Goal: Share content: Share content

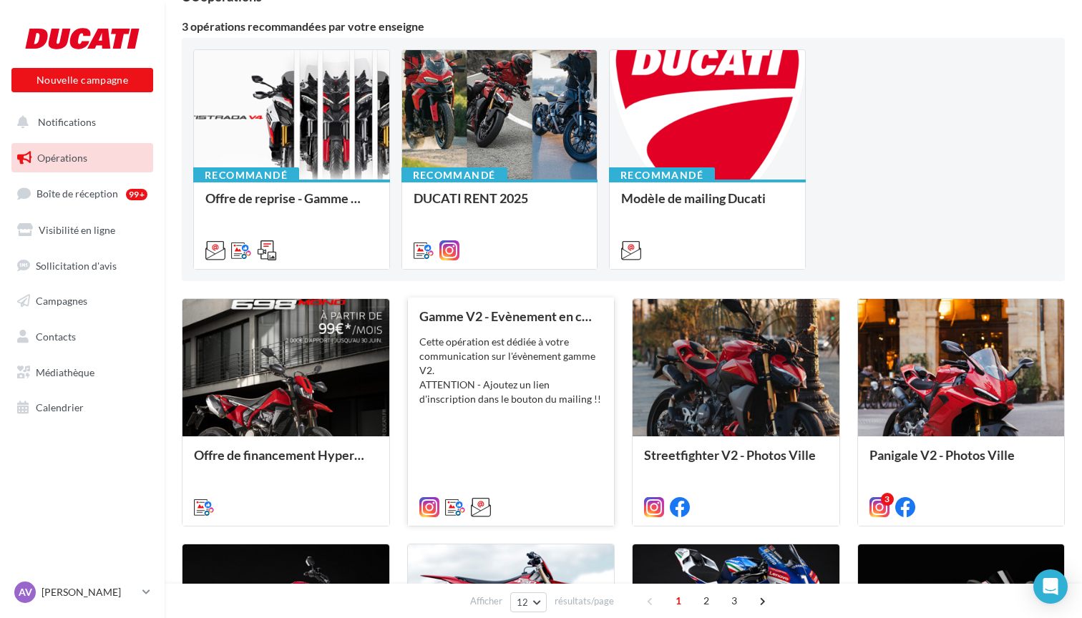
scroll to position [111, 0]
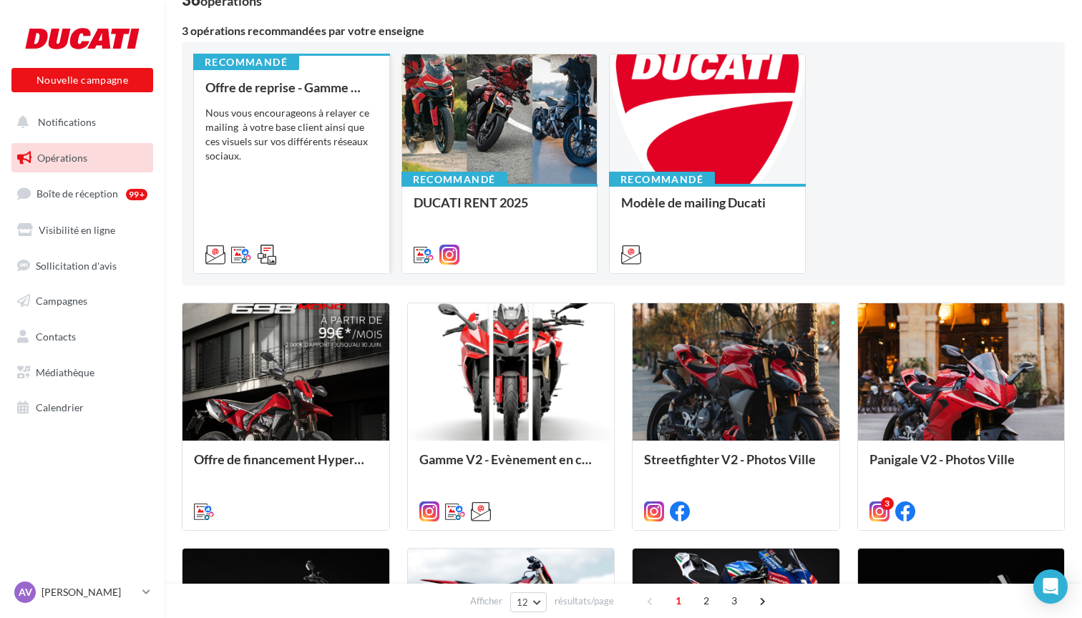
click at [297, 140] on div "Nous vous encourageons à relayer ce mailing à votre base client ainsi que ces v…" at bounding box center [291, 134] width 172 height 57
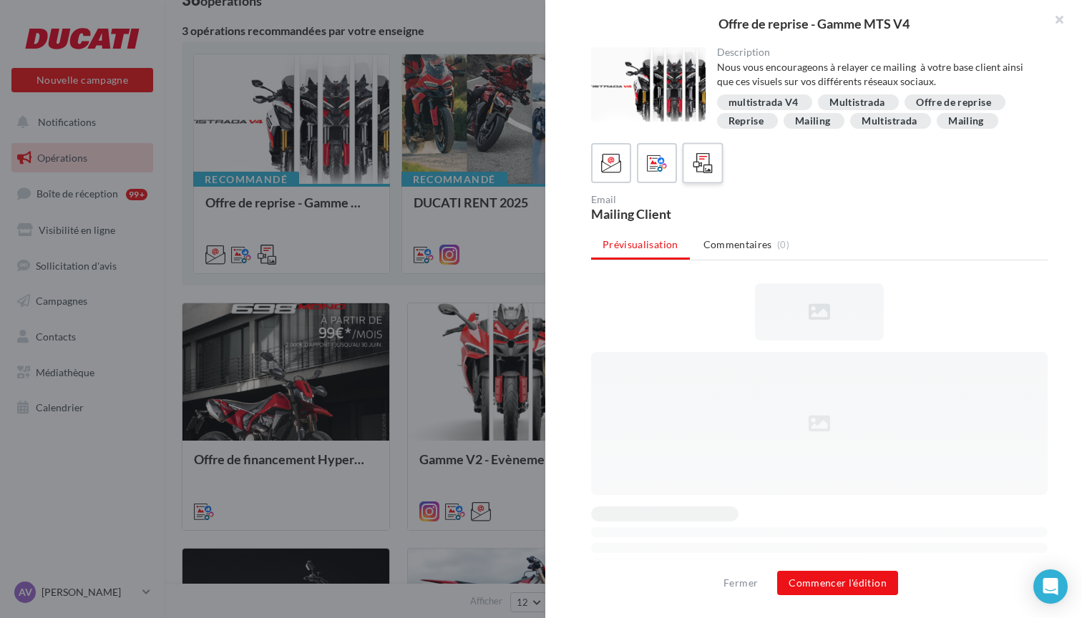
scroll to position [0, 0]
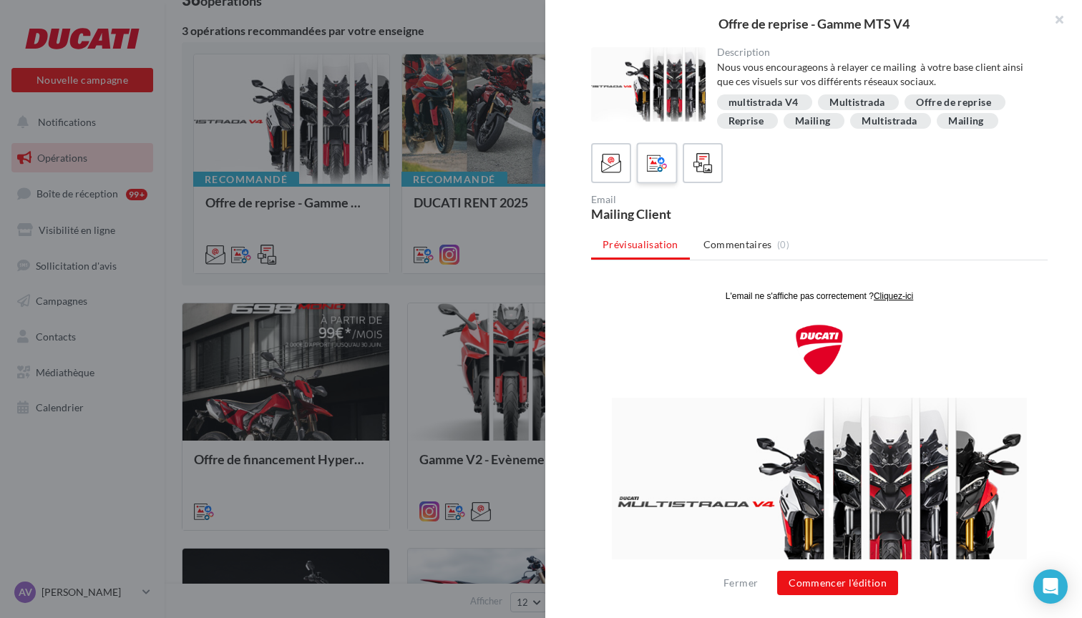
click at [664, 175] on div at bounding box center [657, 163] width 26 height 26
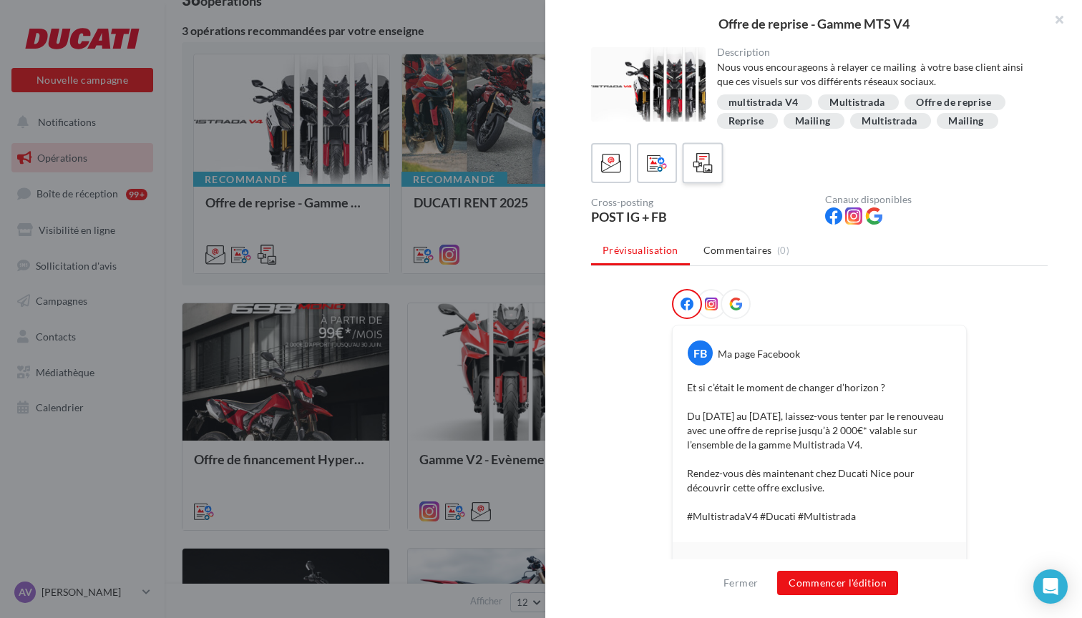
click at [694, 167] on icon at bounding box center [703, 163] width 21 height 21
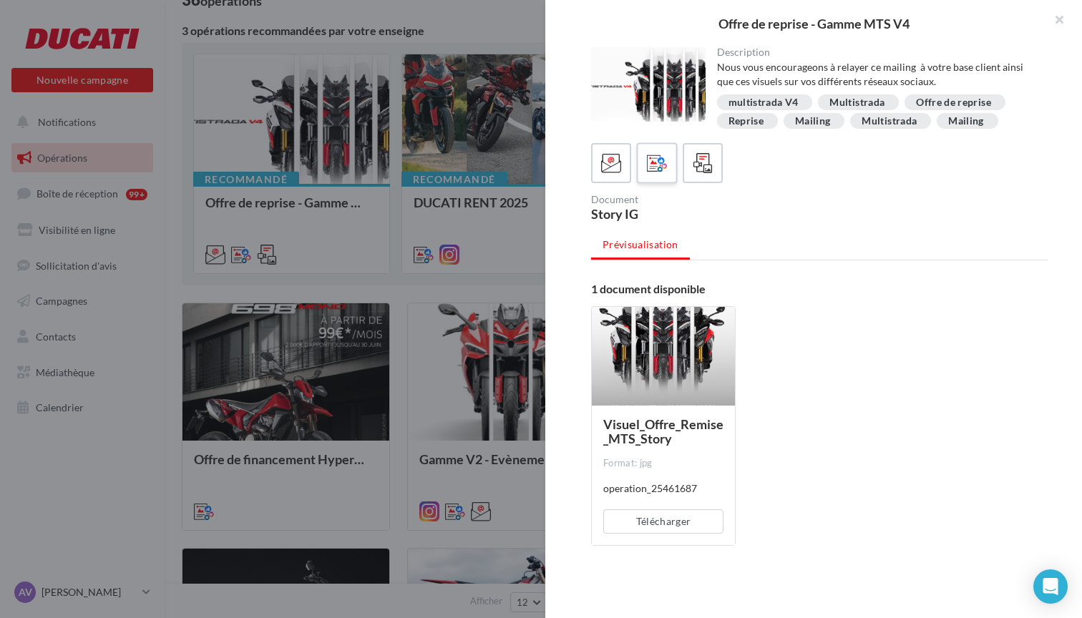
click at [674, 168] on label at bounding box center [656, 162] width 41 height 41
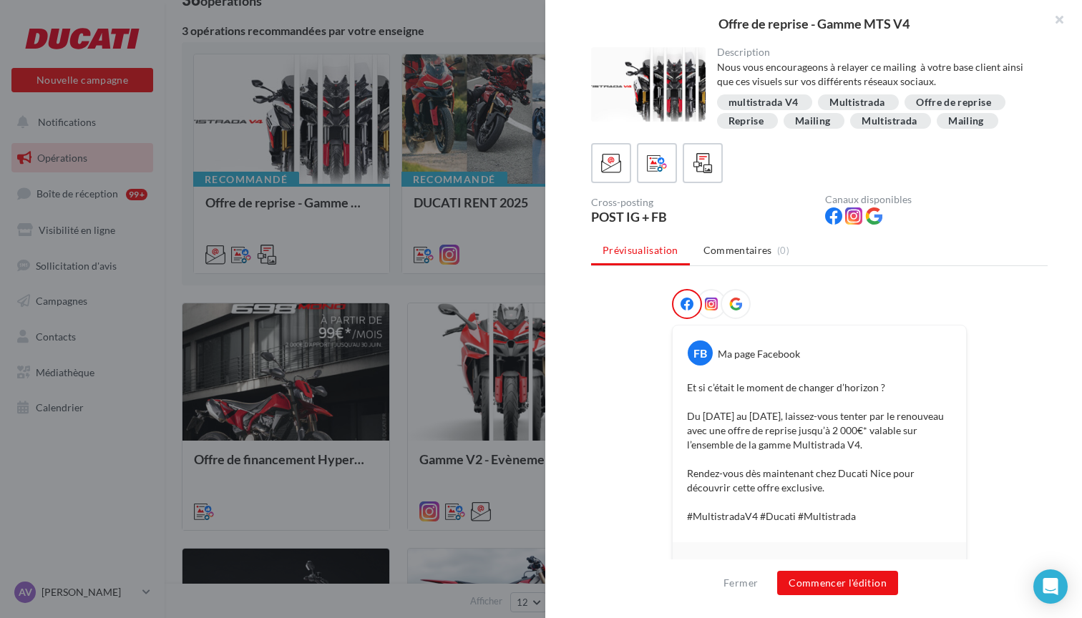
click at [714, 306] on icon at bounding box center [711, 304] width 13 height 13
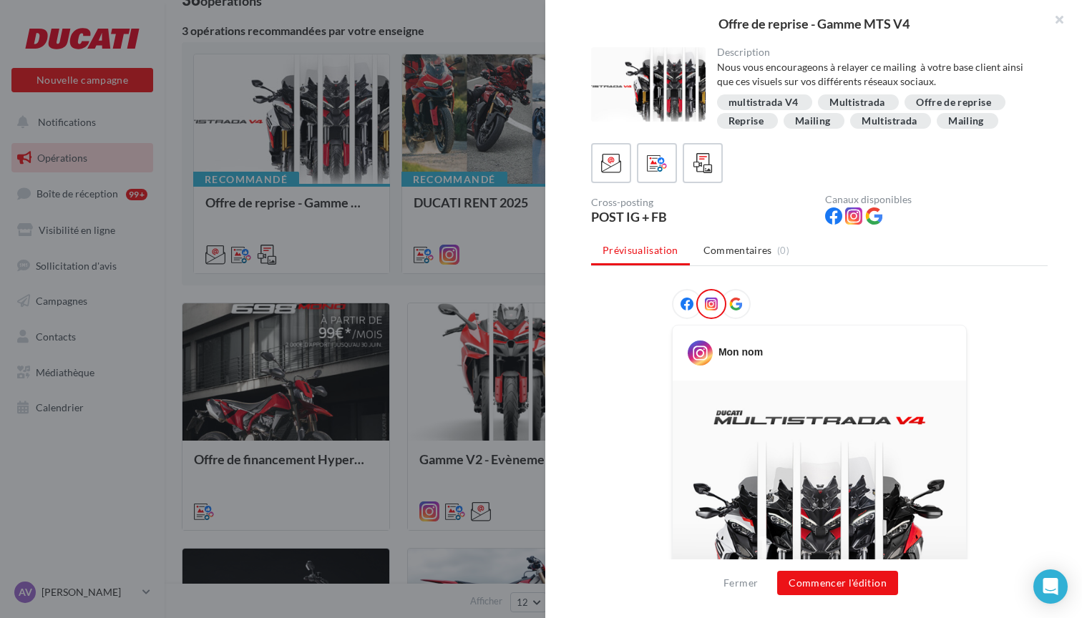
click at [691, 304] on icon at bounding box center [687, 304] width 13 height 13
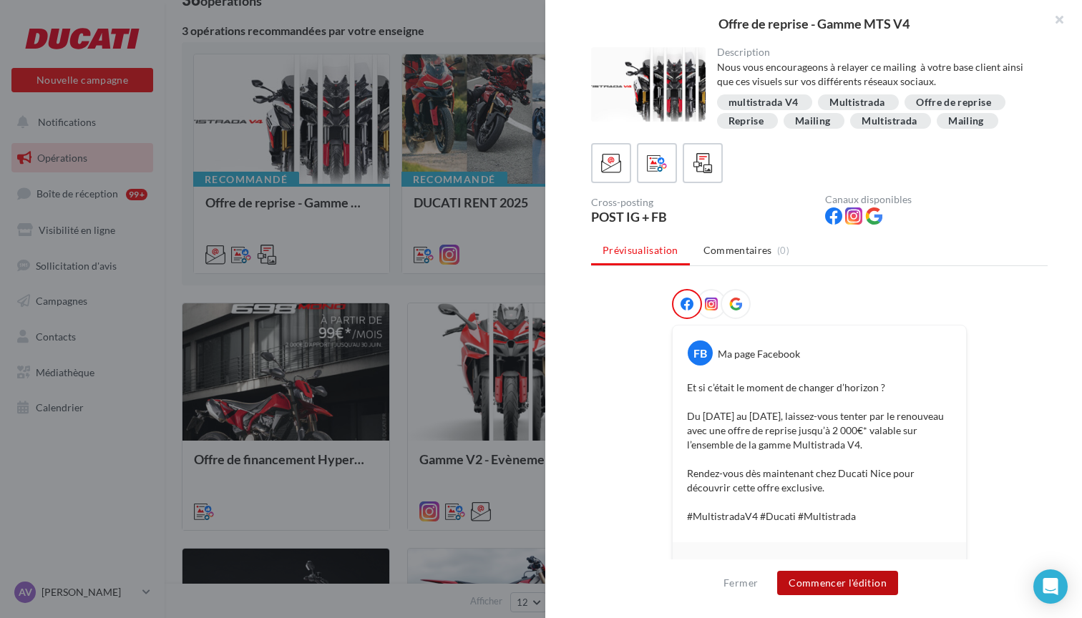
click at [845, 580] on button "Commencer l'édition" at bounding box center [837, 583] width 121 height 24
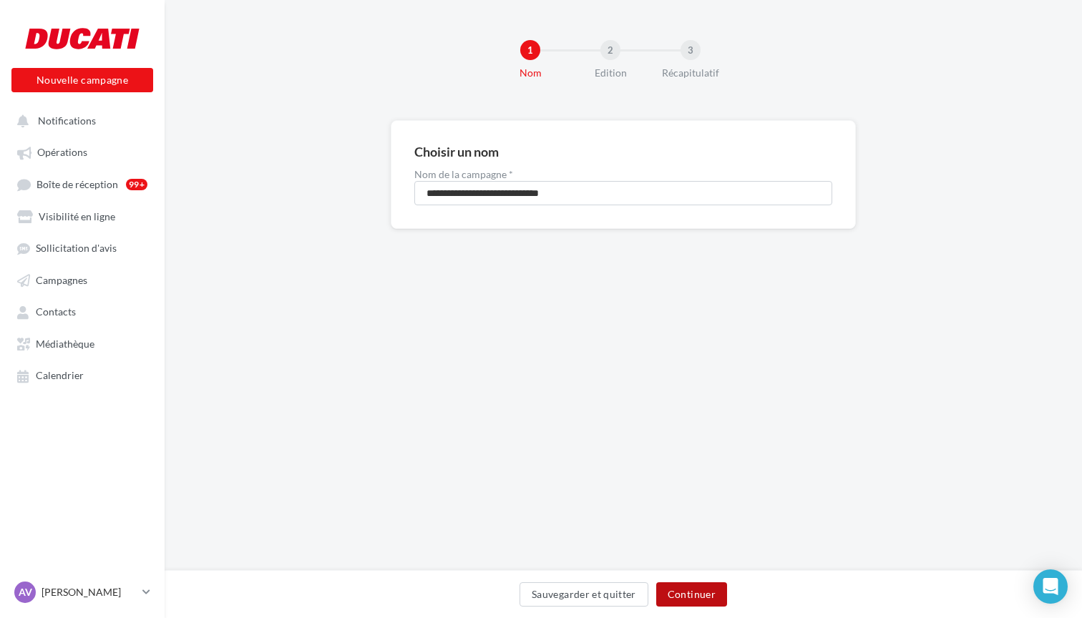
click at [695, 589] on button "Continuer" at bounding box center [691, 595] width 71 height 24
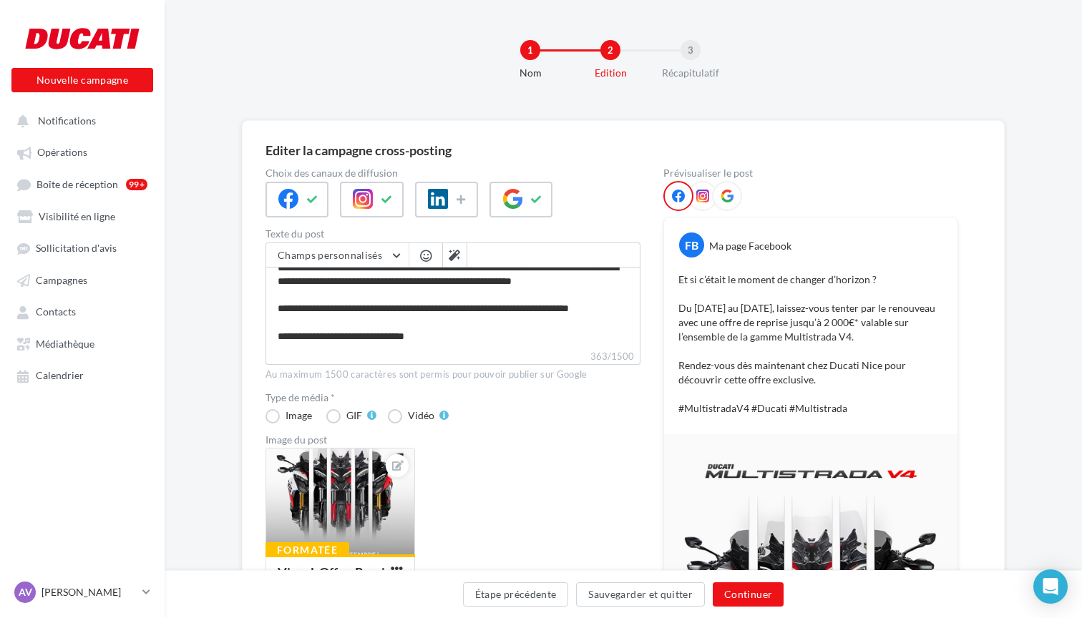
scroll to position [66, 0]
click at [757, 597] on button "Continuer" at bounding box center [748, 595] width 71 height 24
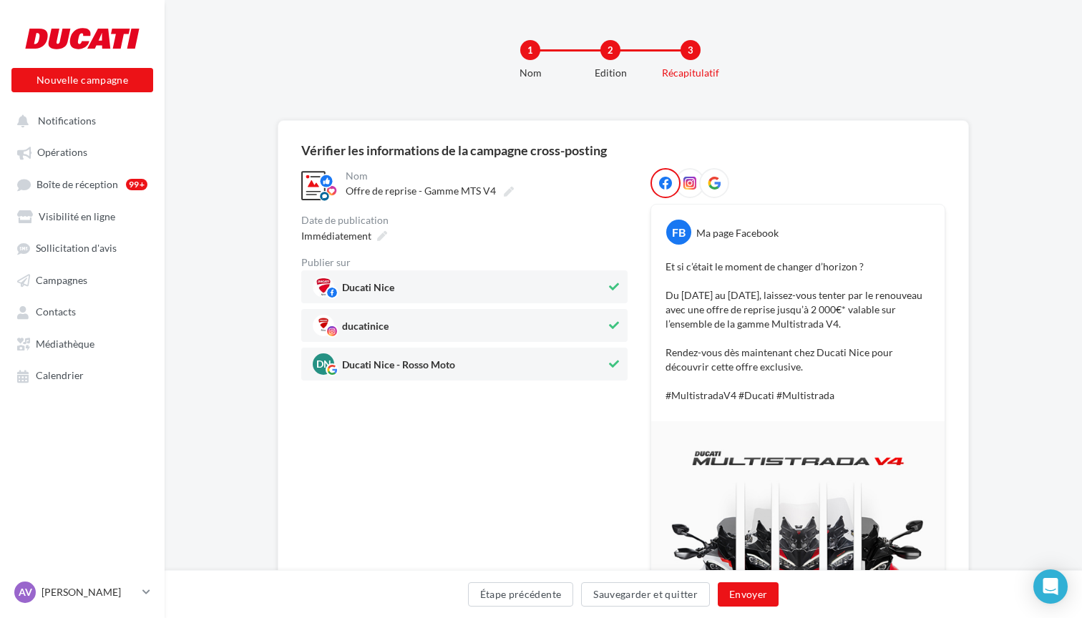
click at [759, 588] on button "Envoyer" at bounding box center [748, 595] width 61 height 24
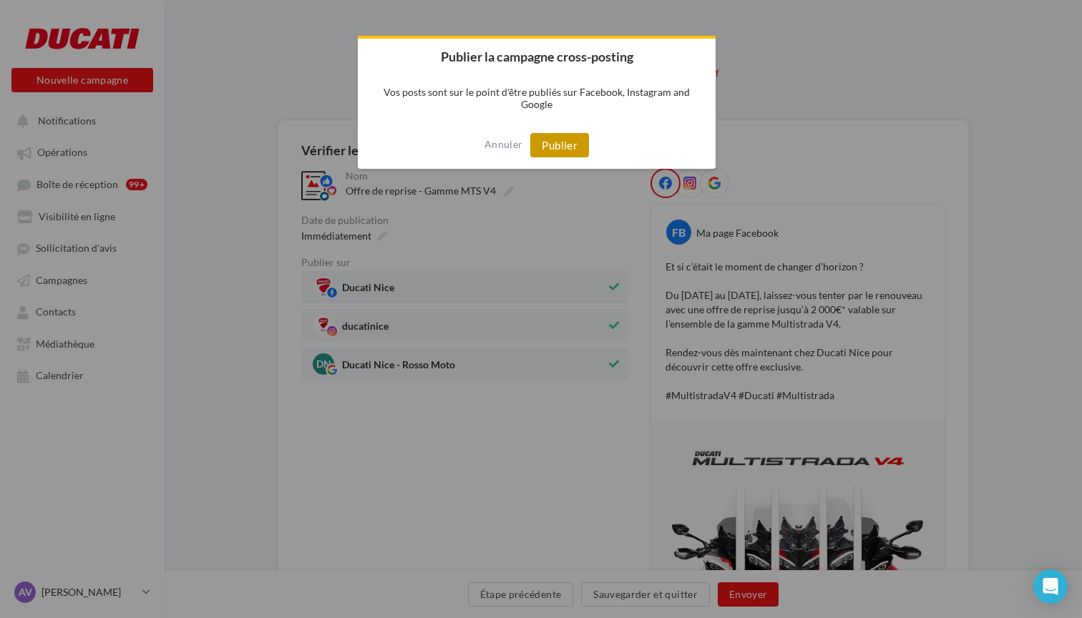
click at [577, 154] on button "Publier" at bounding box center [559, 145] width 59 height 24
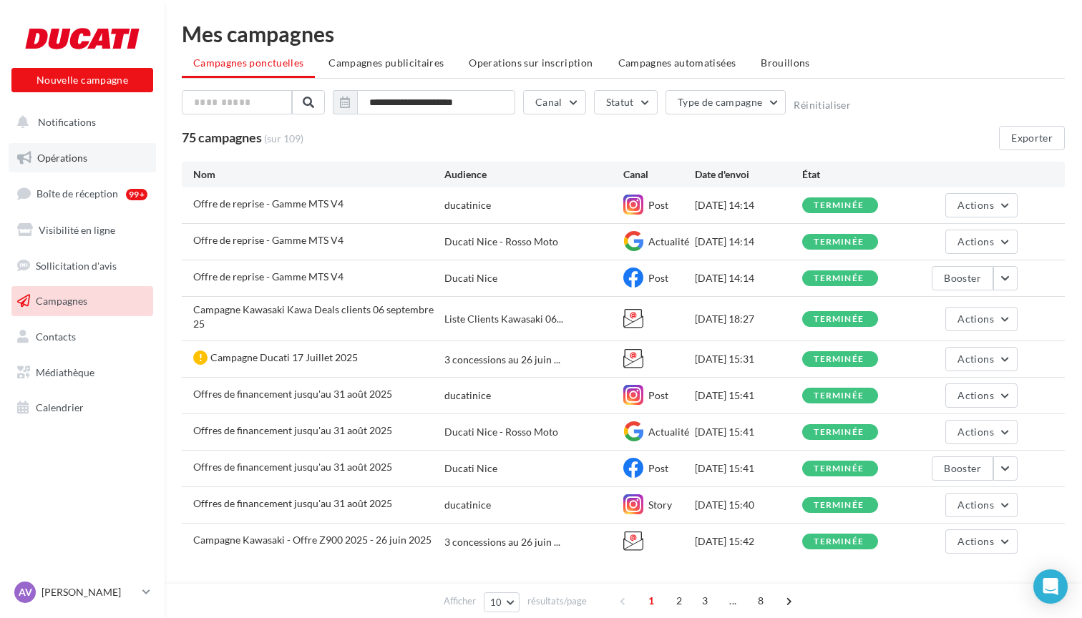
click at [94, 163] on link "Opérations" at bounding box center [82, 158] width 147 height 30
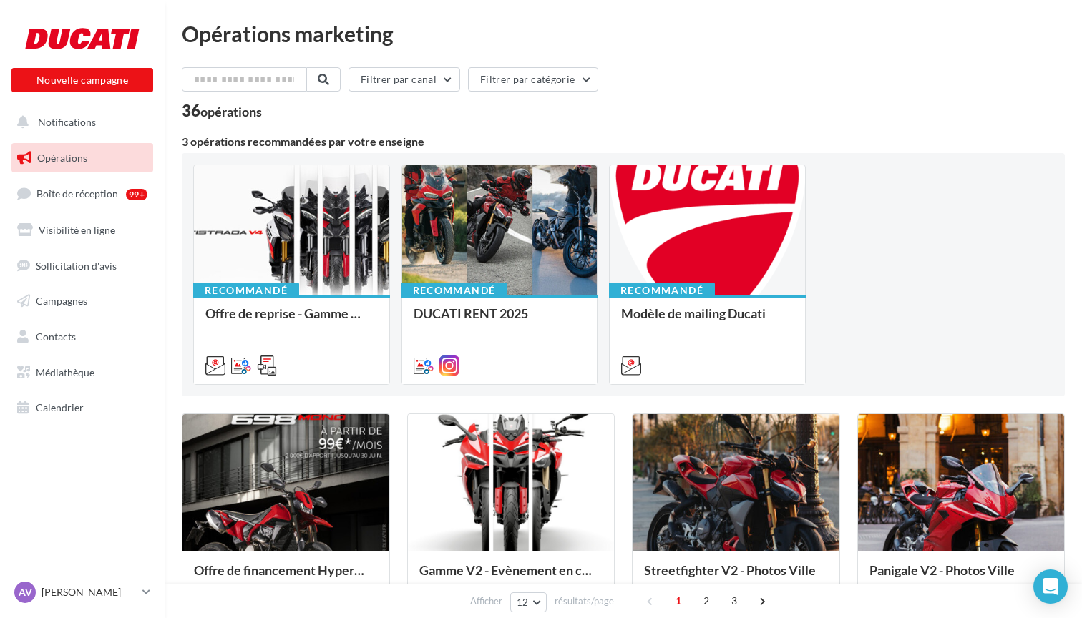
scroll to position [24, 0]
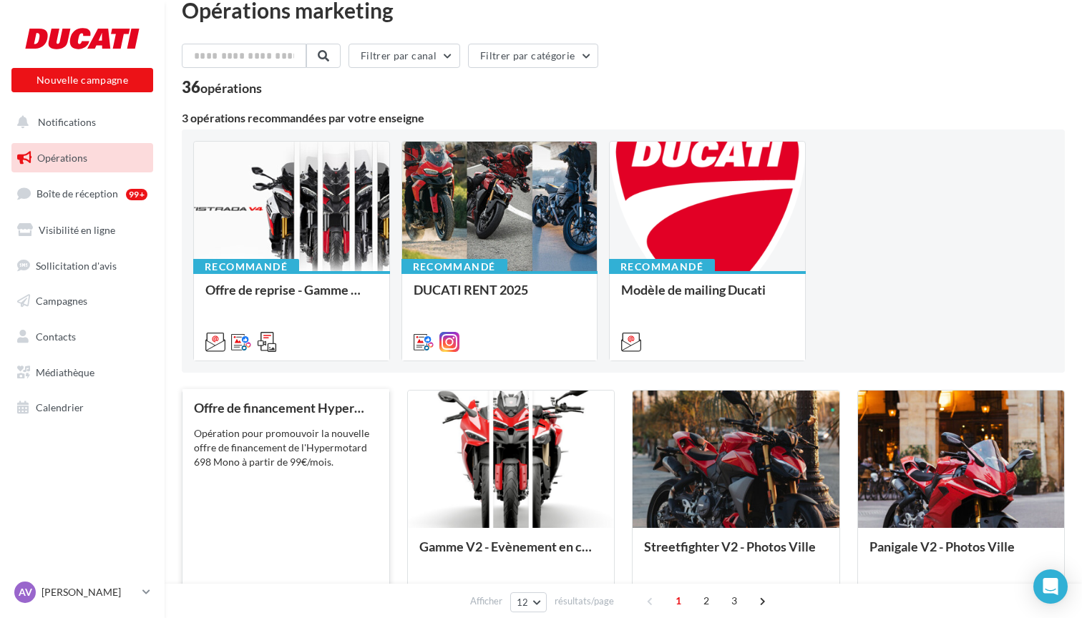
click at [301, 431] on div "Opération pour promouvoir la nouvelle offre de financement de l'Hypermotard 698…" at bounding box center [286, 448] width 184 height 43
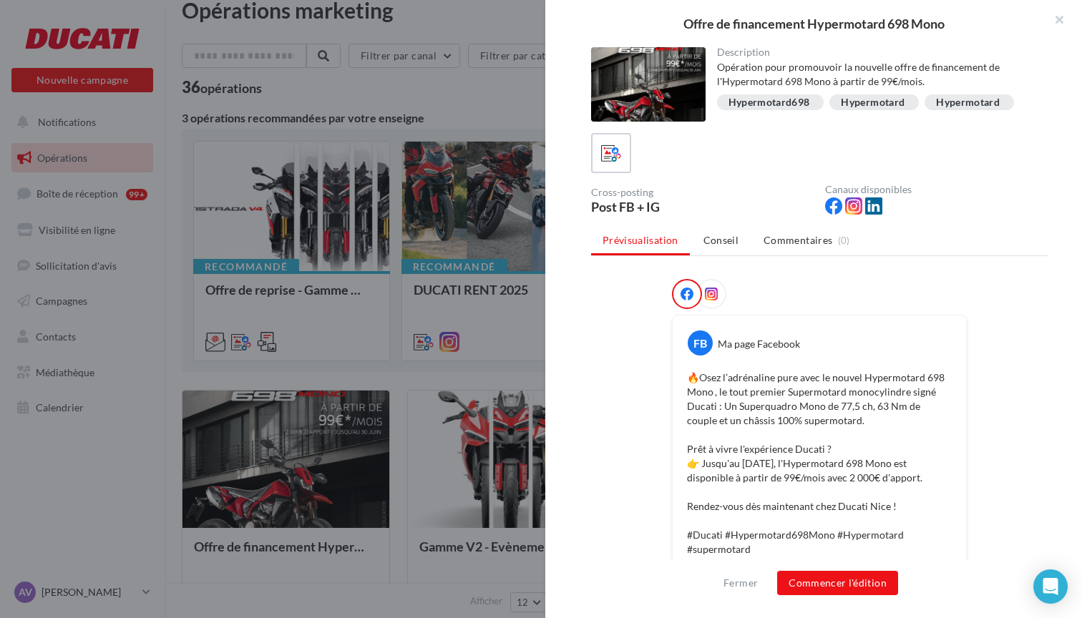
scroll to position [0, 0]
click at [746, 578] on button "Fermer" at bounding box center [741, 583] width 46 height 17
